Goal: Check status: Check status

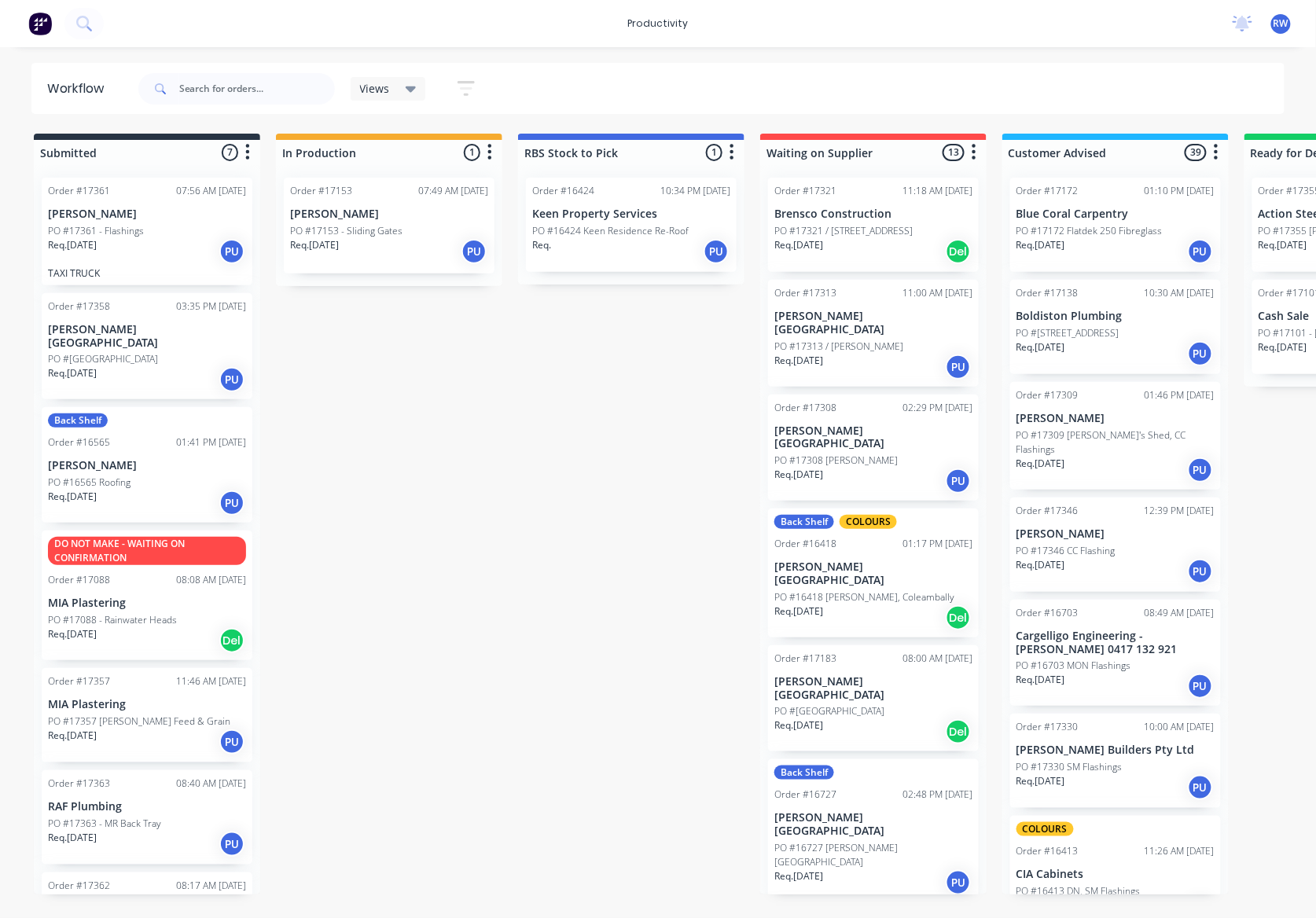
scroll to position [523, 0]
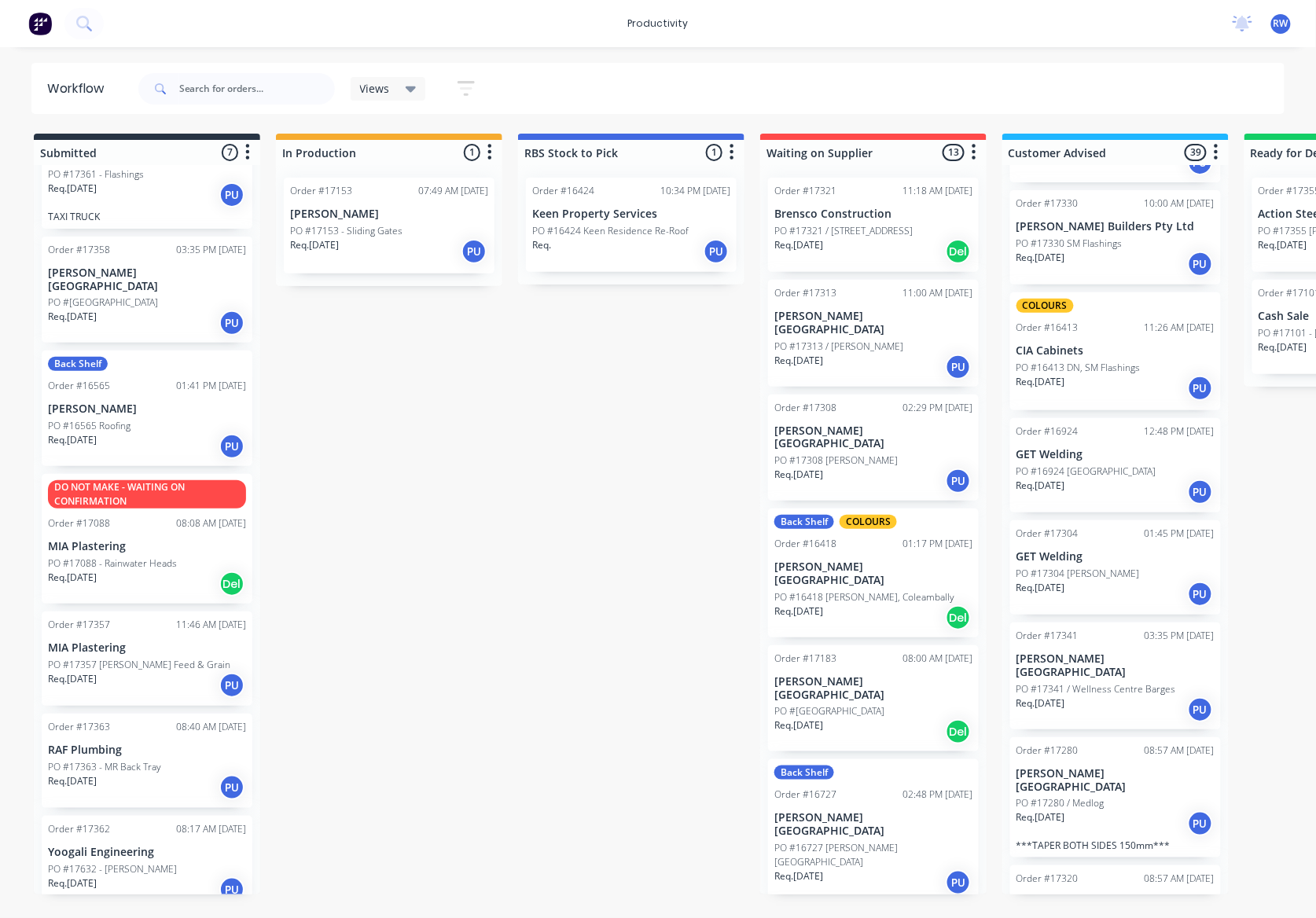
click at [85, 775] on p "Req. [DATE]" at bounding box center [72, 781] width 49 height 14
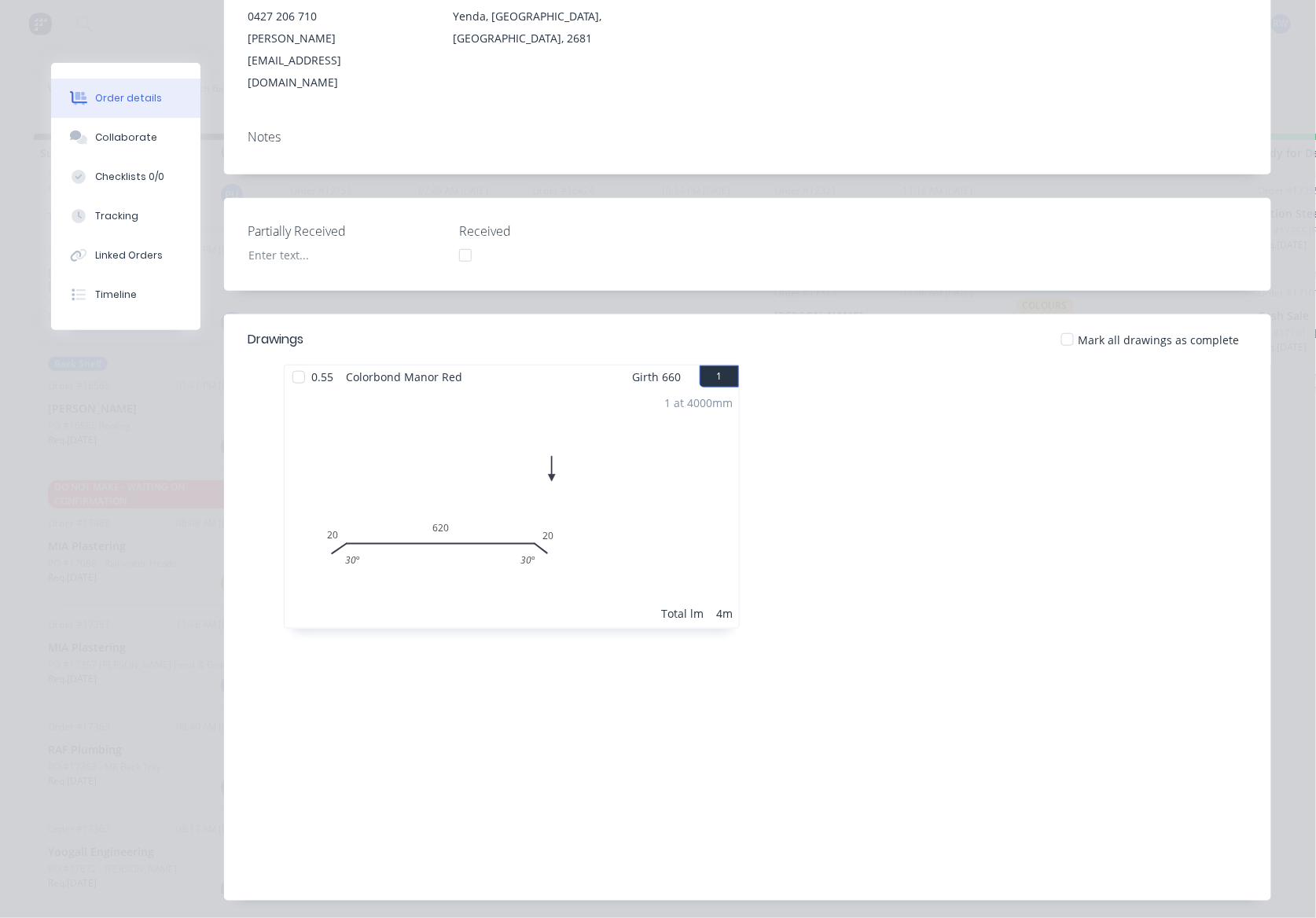
scroll to position [287, 0]
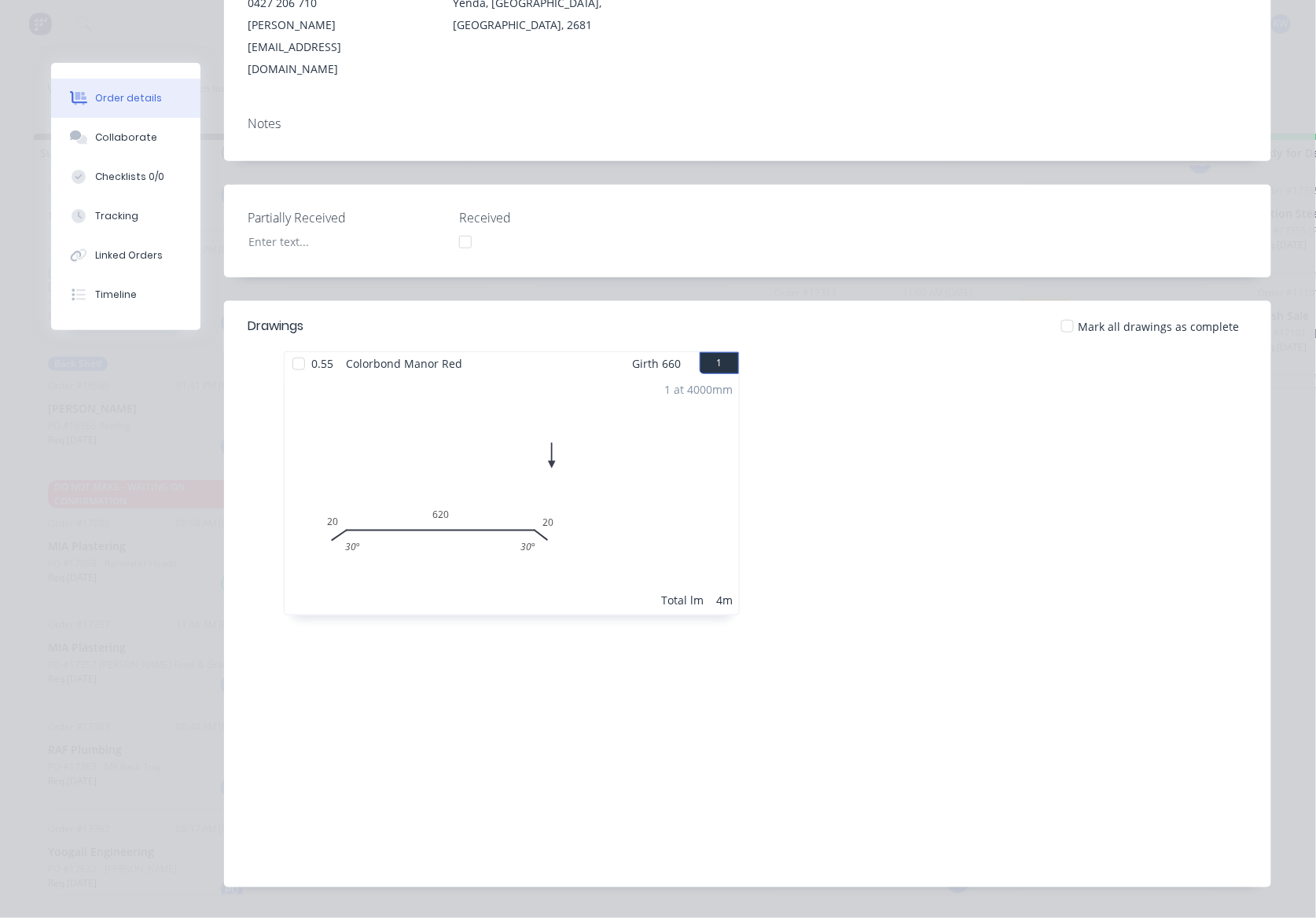
click at [1061, 310] on div at bounding box center [1067, 326] width 32 height 32
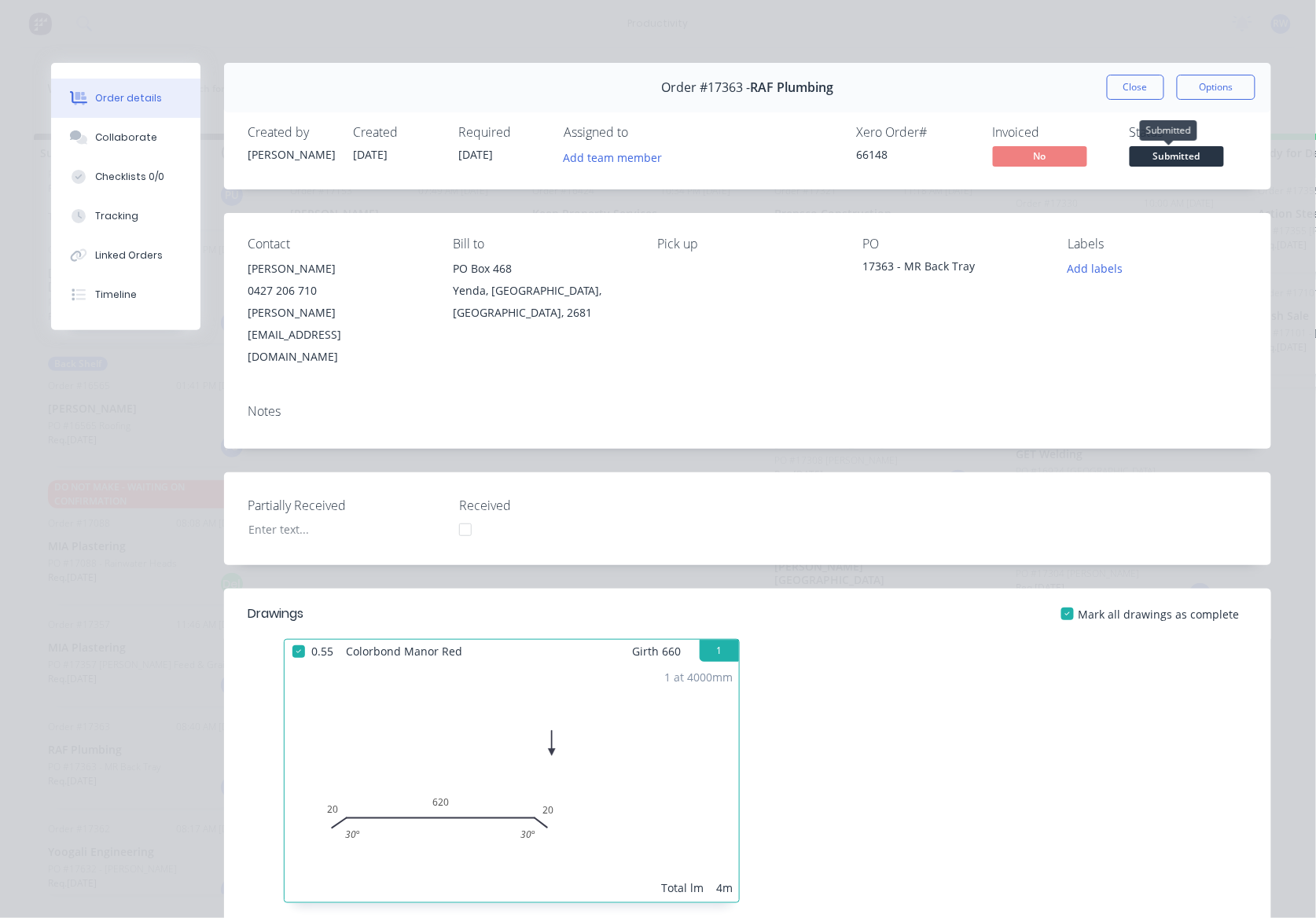
click at [1137, 159] on span "Submitted" at bounding box center [1176, 156] width 94 height 20
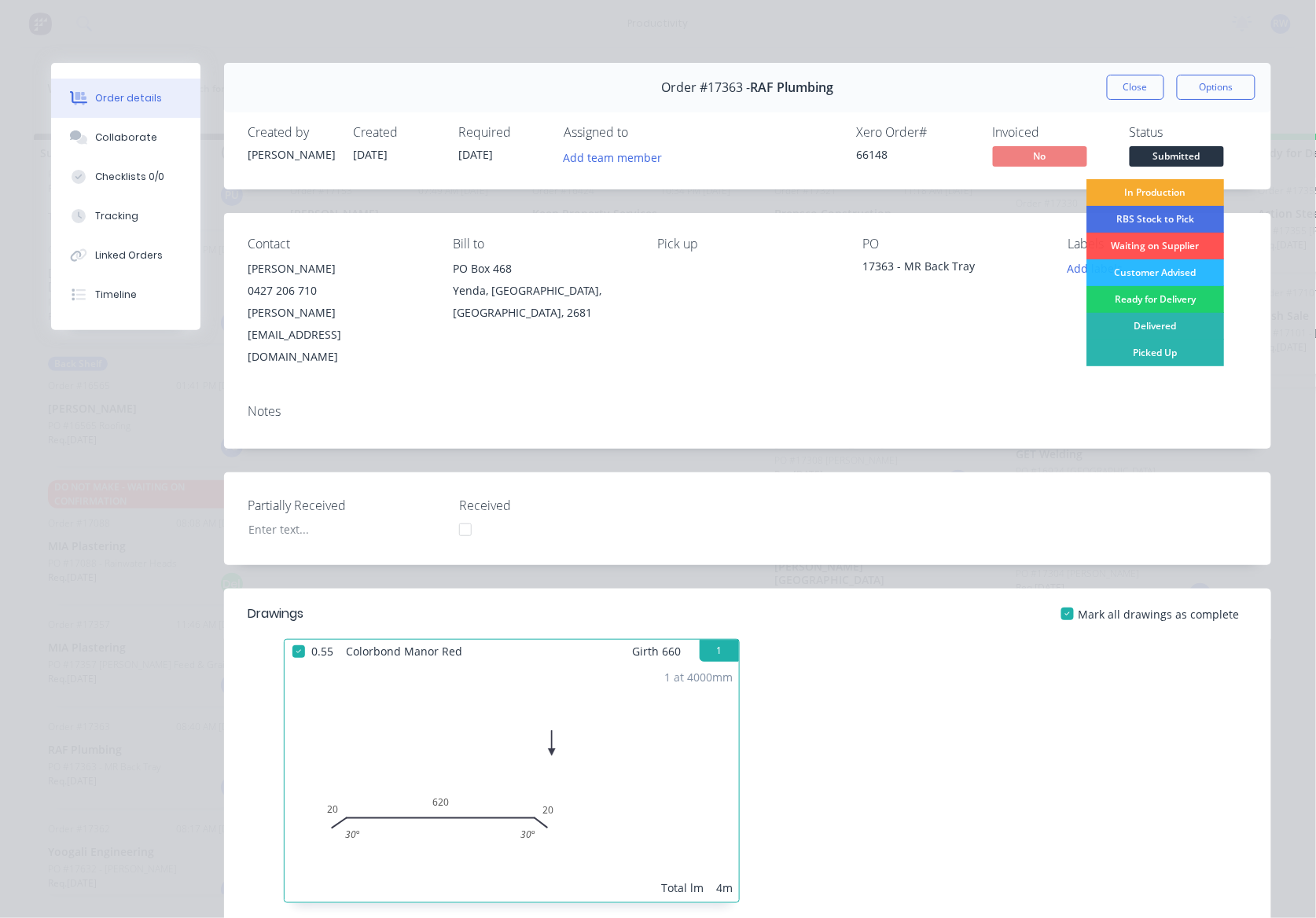
click at [1148, 195] on div "In Production" at bounding box center [1155, 193] width 138 height 27
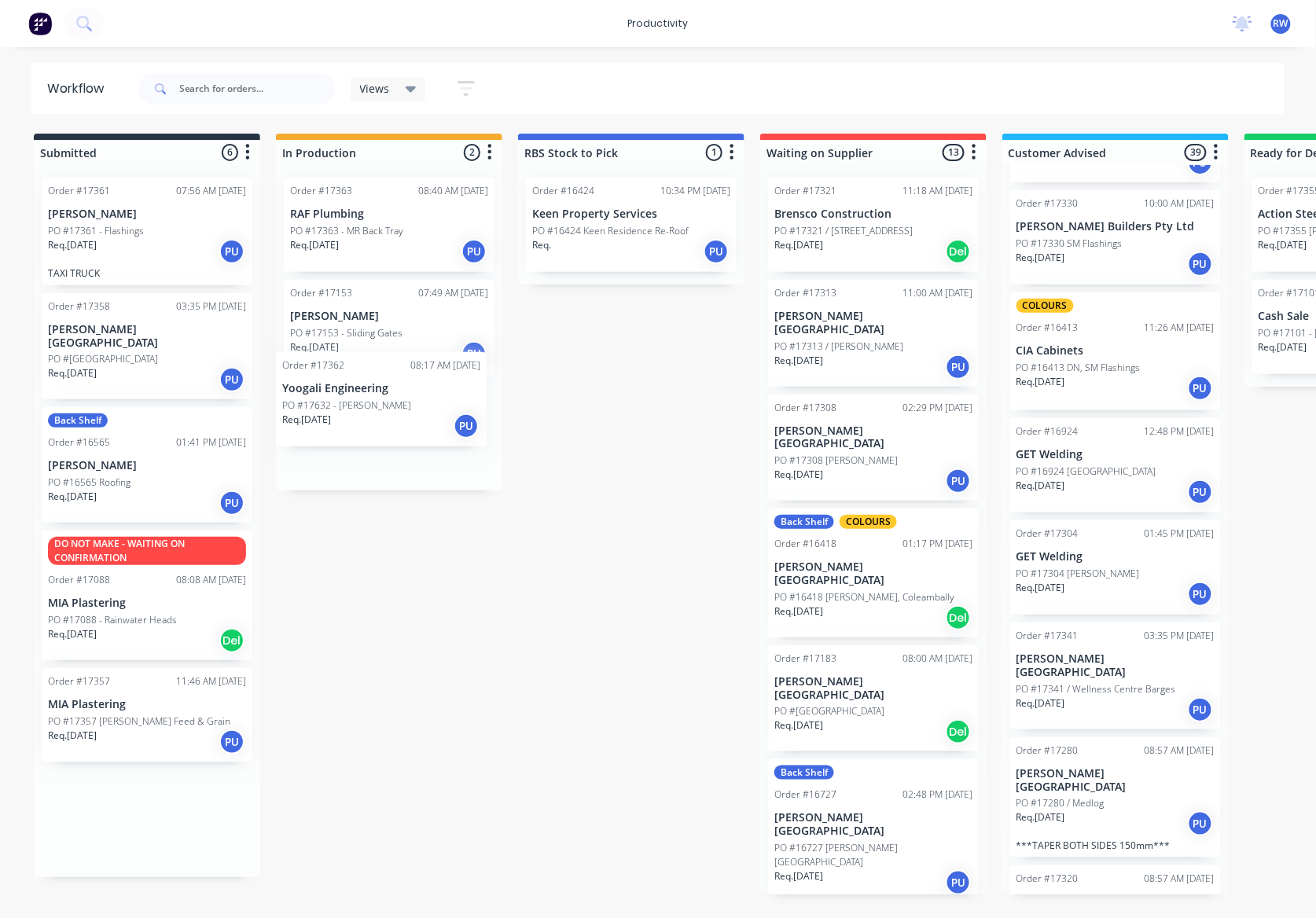
drag, startPoint x: 127, startPoint y: 818, endPoint x: 371, endPoint y: 400, distance: 484.0
click at [371, 400] on div "Submitted 6 Sort By Created date Required date Order number Customer name Most …" at bounding box center [957, 514] width 1937 height 761
click at [375, 403] on div "Order #17362 08:17 AM [DATE]" at bounding box center [389, 397] width 198 height 14
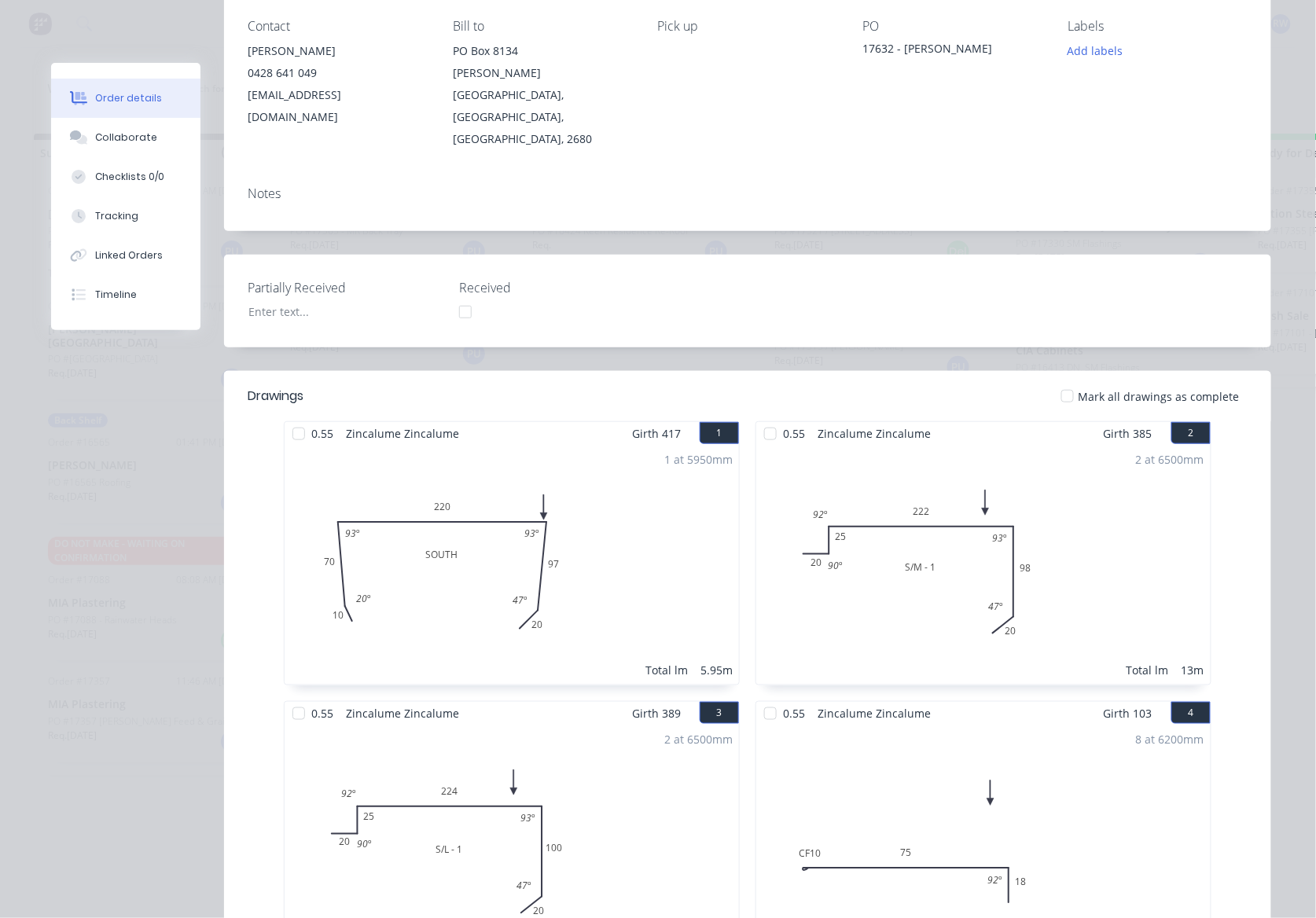
scroll to position [419, 0]
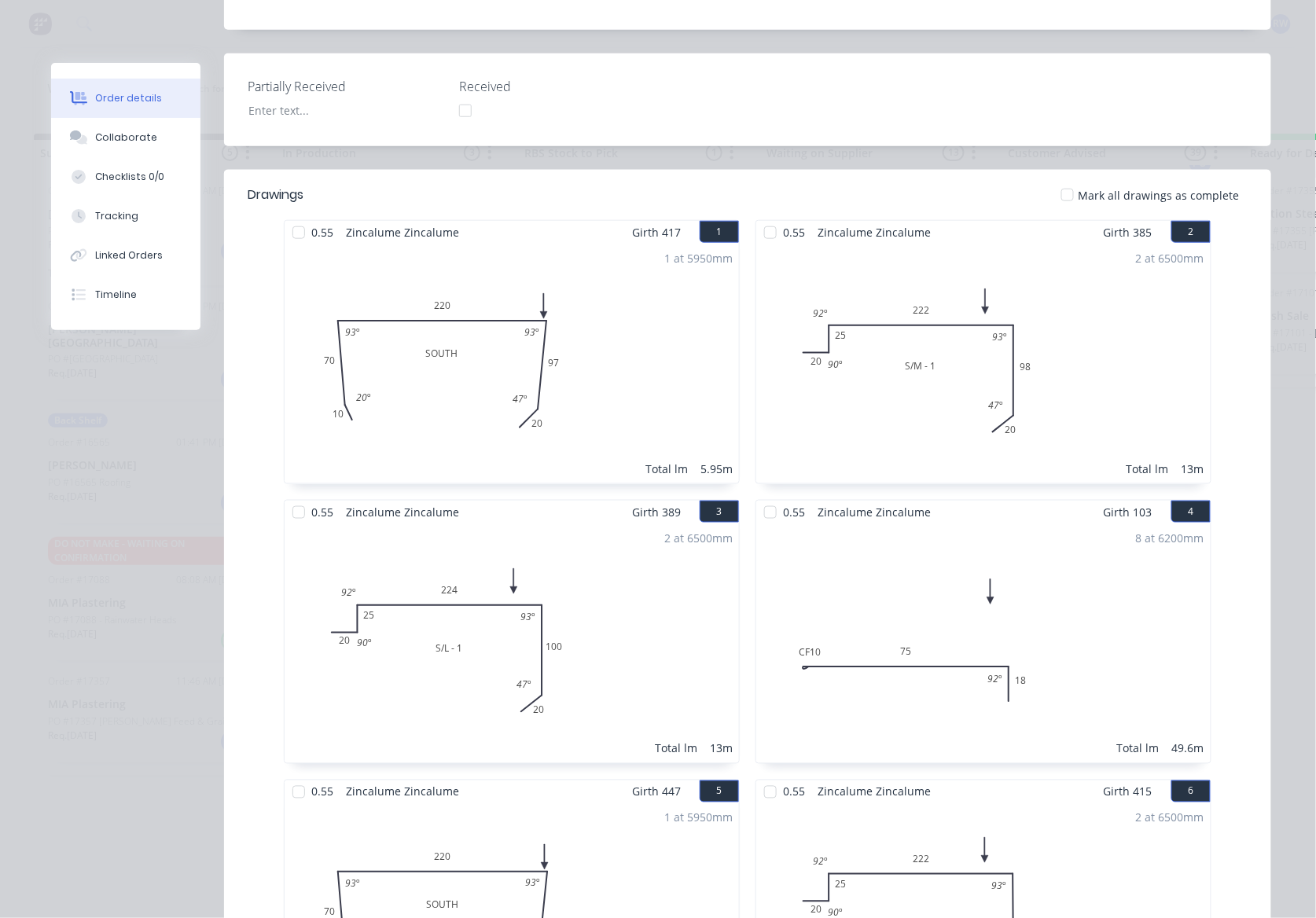
click at [290, 217] on div at bounding box center [298, 232] width 32 height 32
click at [762, 217] on div at bounding box center [770, 232] width 32 height 32
click at [293, 496] on div at bounding box center [298, 512] width 32 height 32
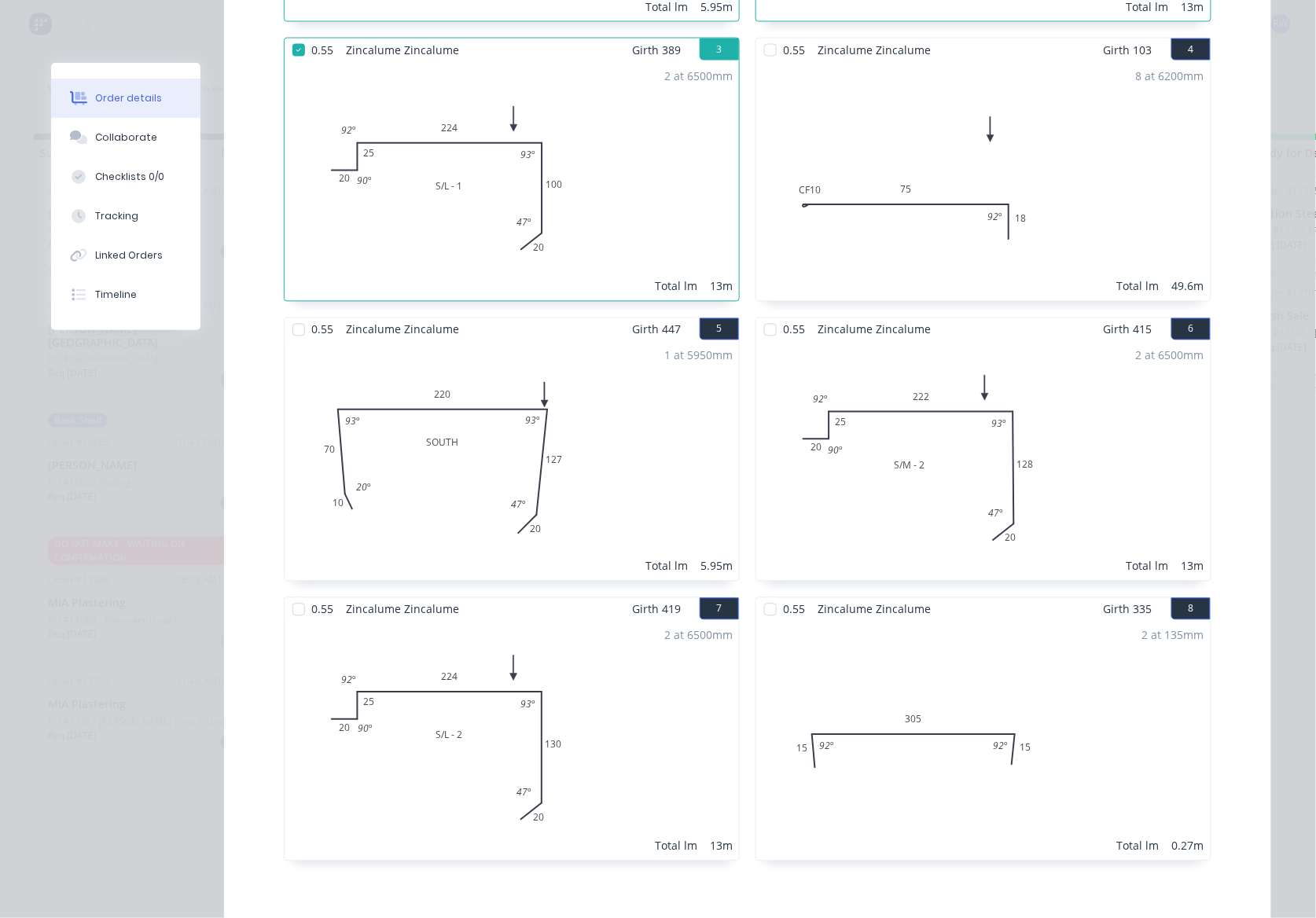
scroll to position [943, 0]
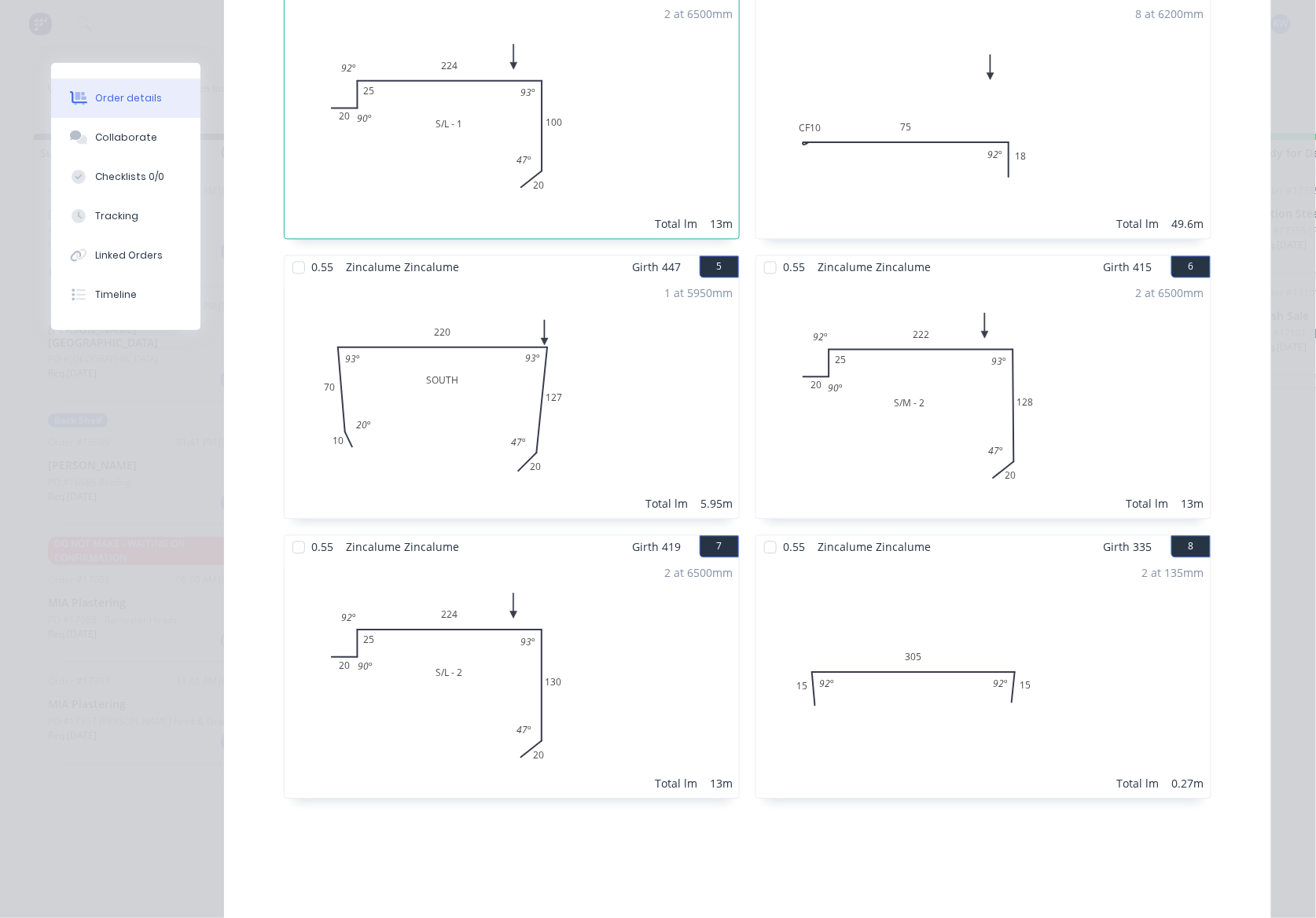
click at [290, 252] on div at bounding box center [298, 267] width 32 height 32
click at [762, 252] on div at bounding box center [770, 267] width 32 height 32
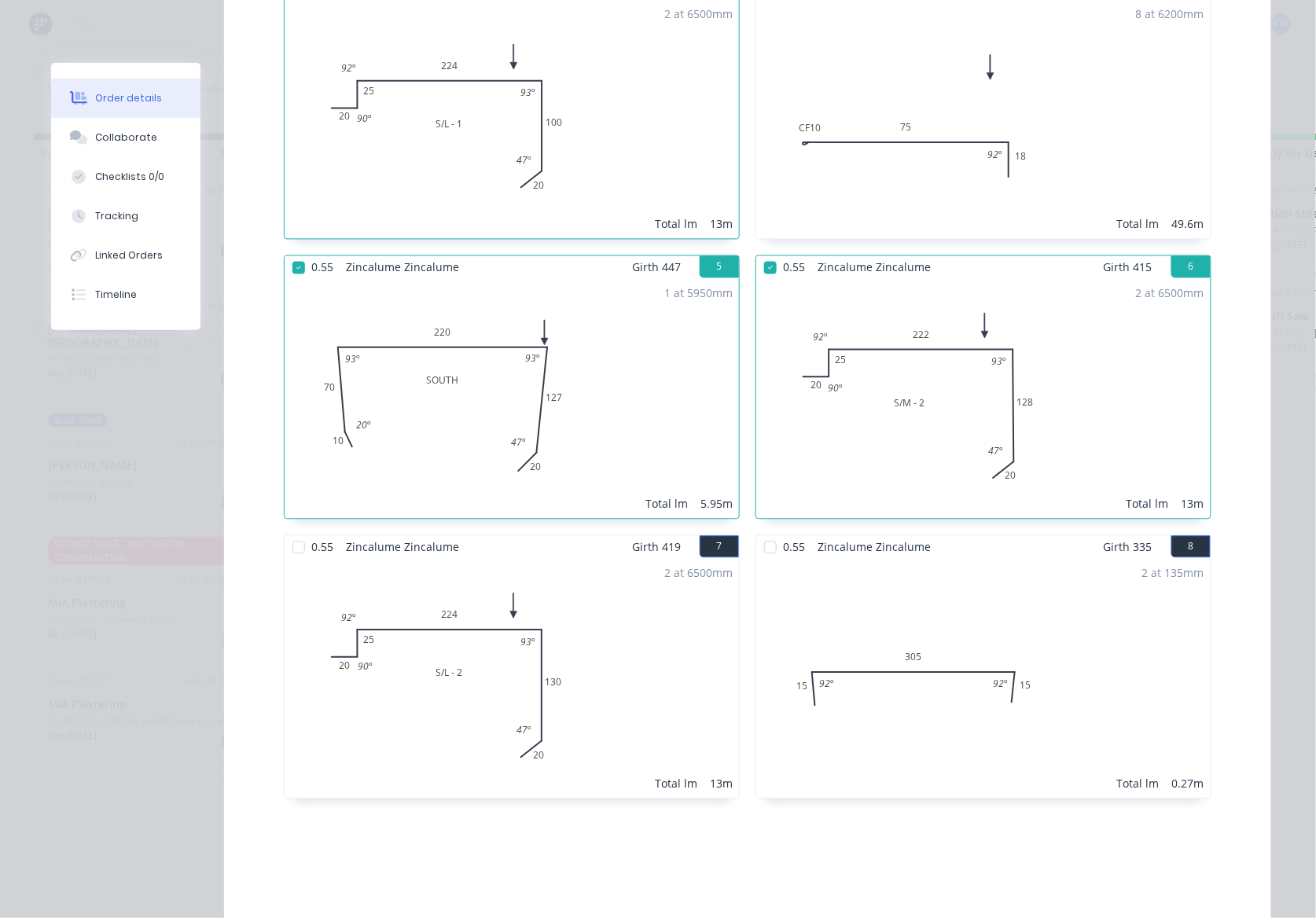
click at [293, 532] on div at bounding box center [298, 547] width 32 height 32
click at [764, 532] on div at bounding box center [770, 547] width 32 height 32
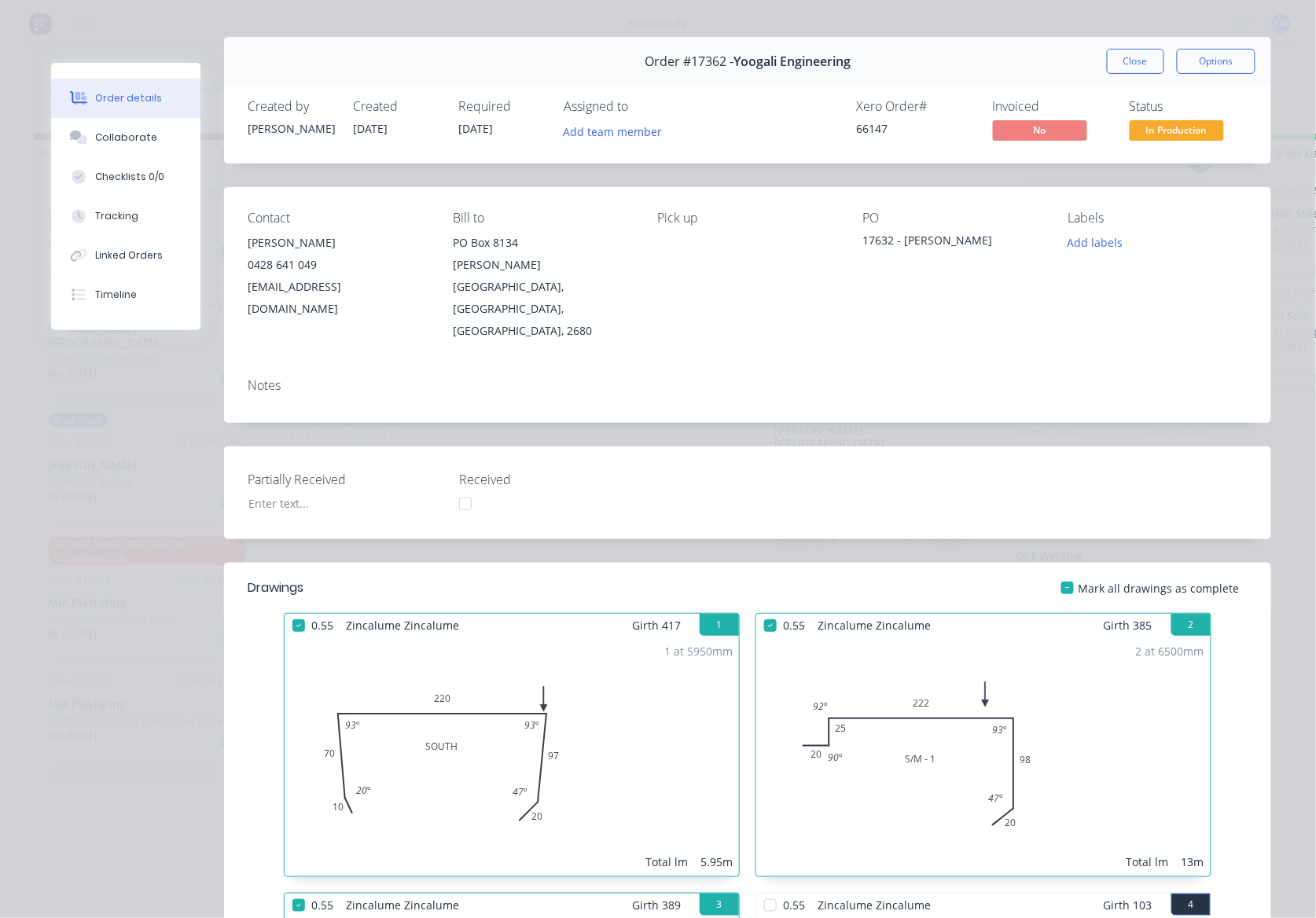
scroll to position [0, 0]
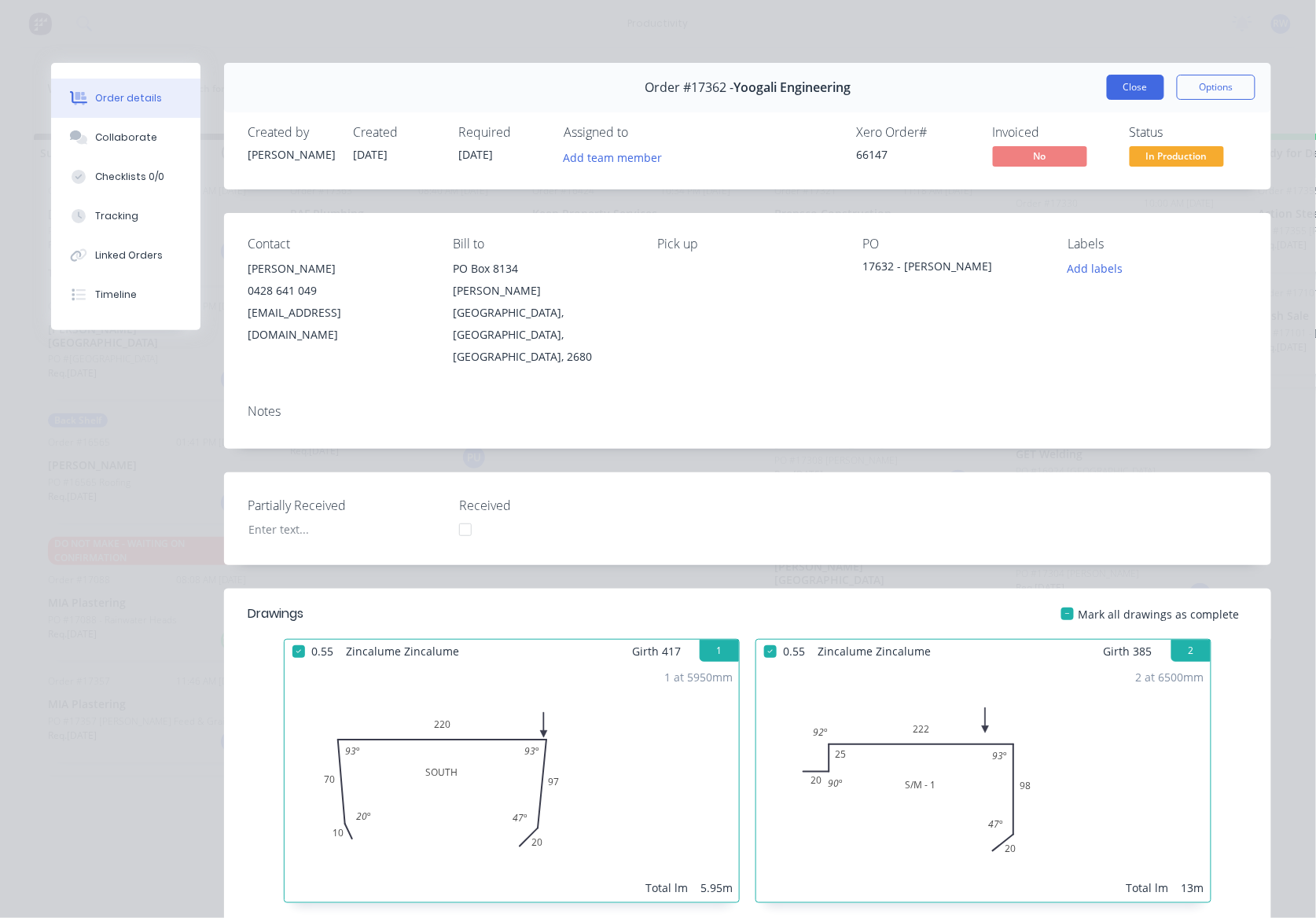
click at [1146, 85] on button "Close" at bounding box center [1136, 87] width 58 height 25
